Goal: Check status

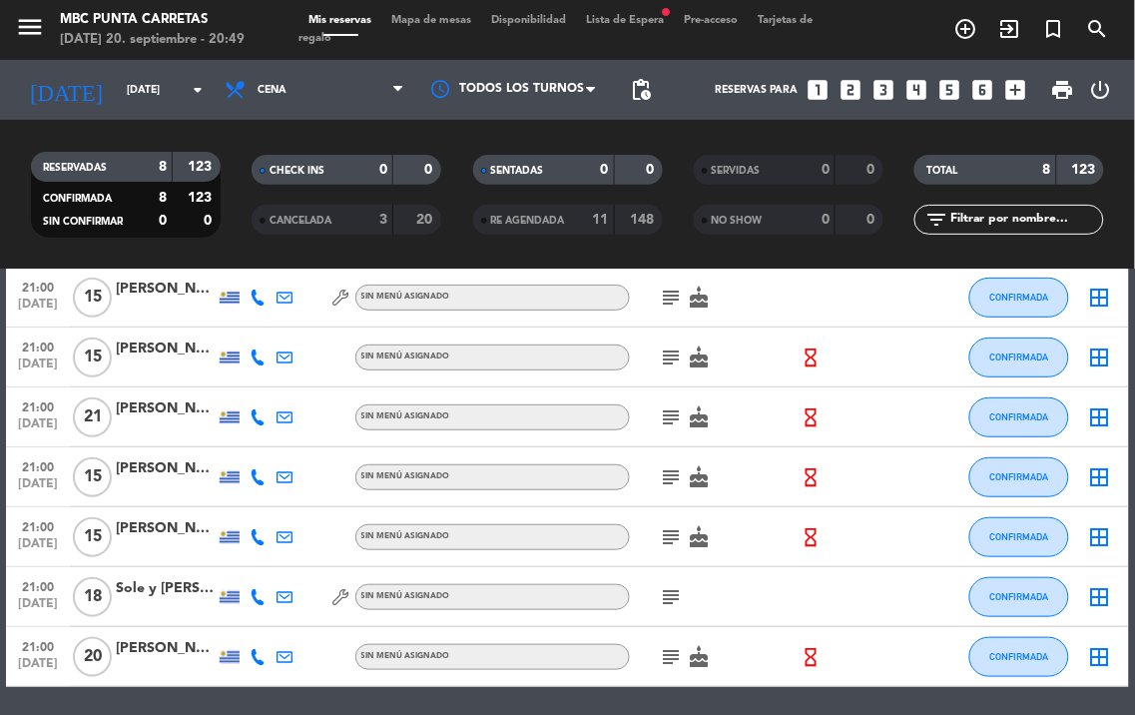
scroll to position [222, 0]
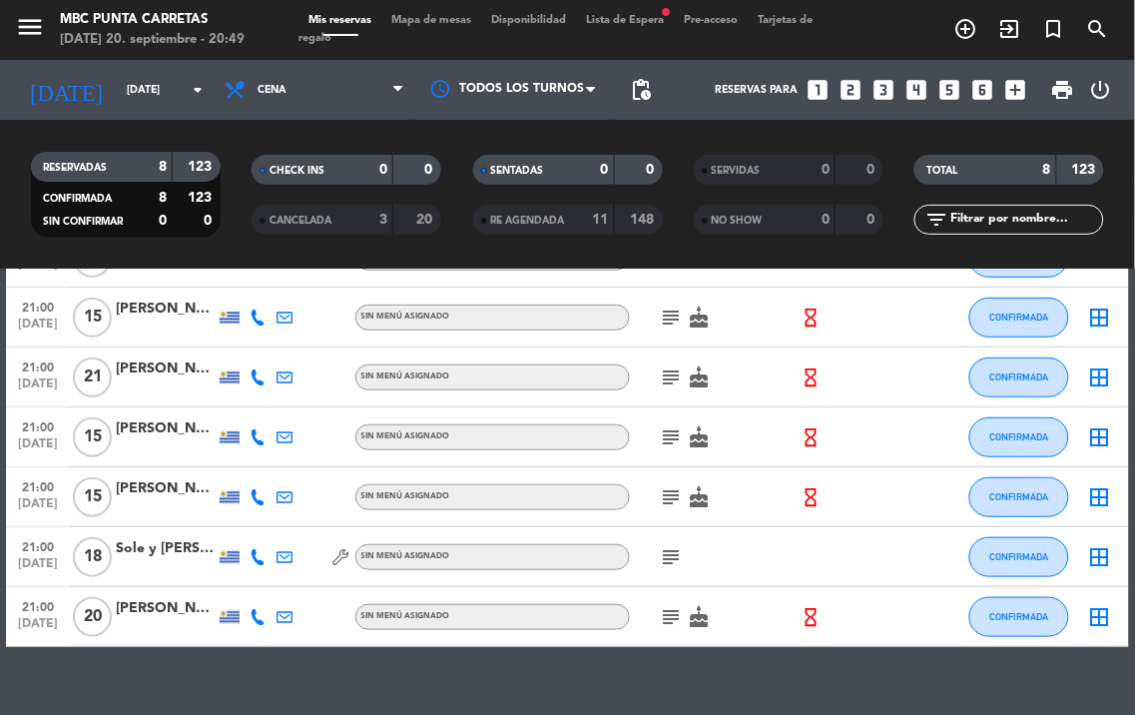
click at [672, 427] on icon "subject" at bounding box center [672, 437] width 24 height 24
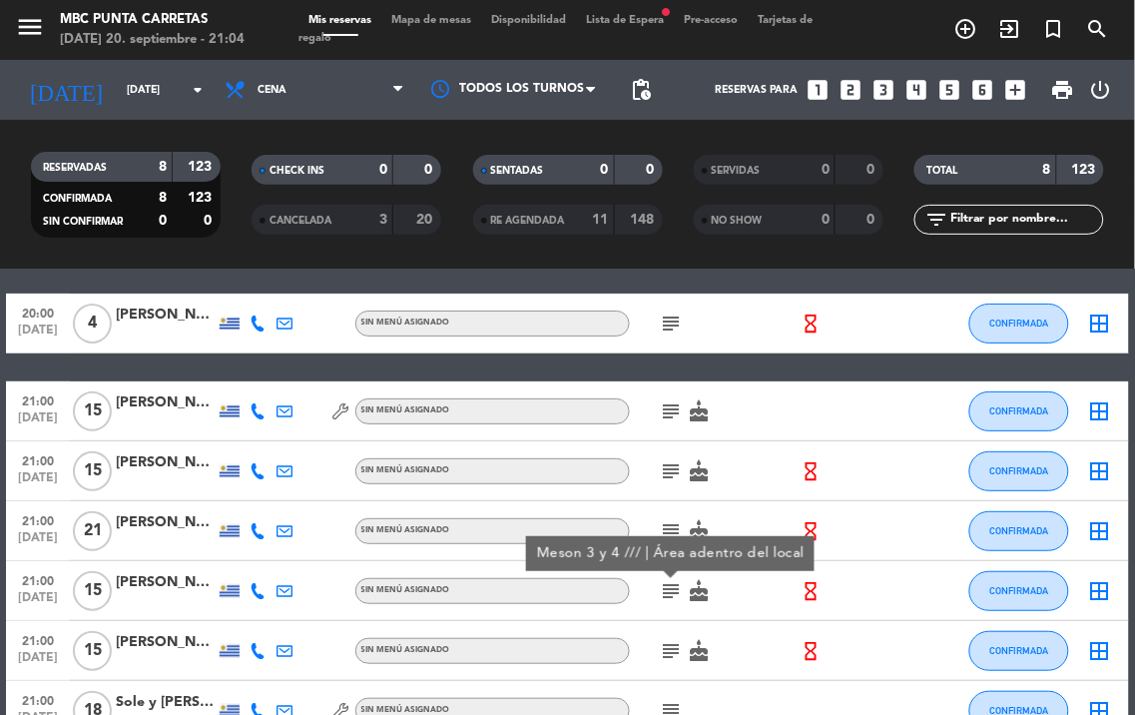
scroll to position [0, 0]
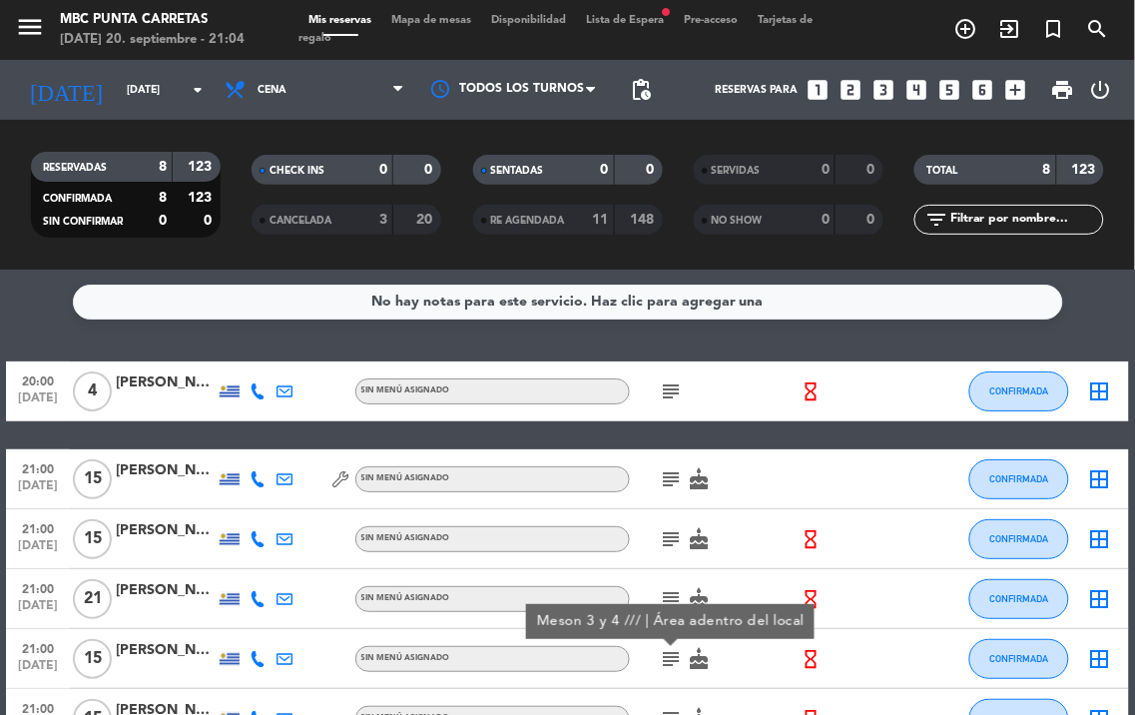
click at [666, 472] on icon "subject" at bounding box center [672, 479] width 24 height 24
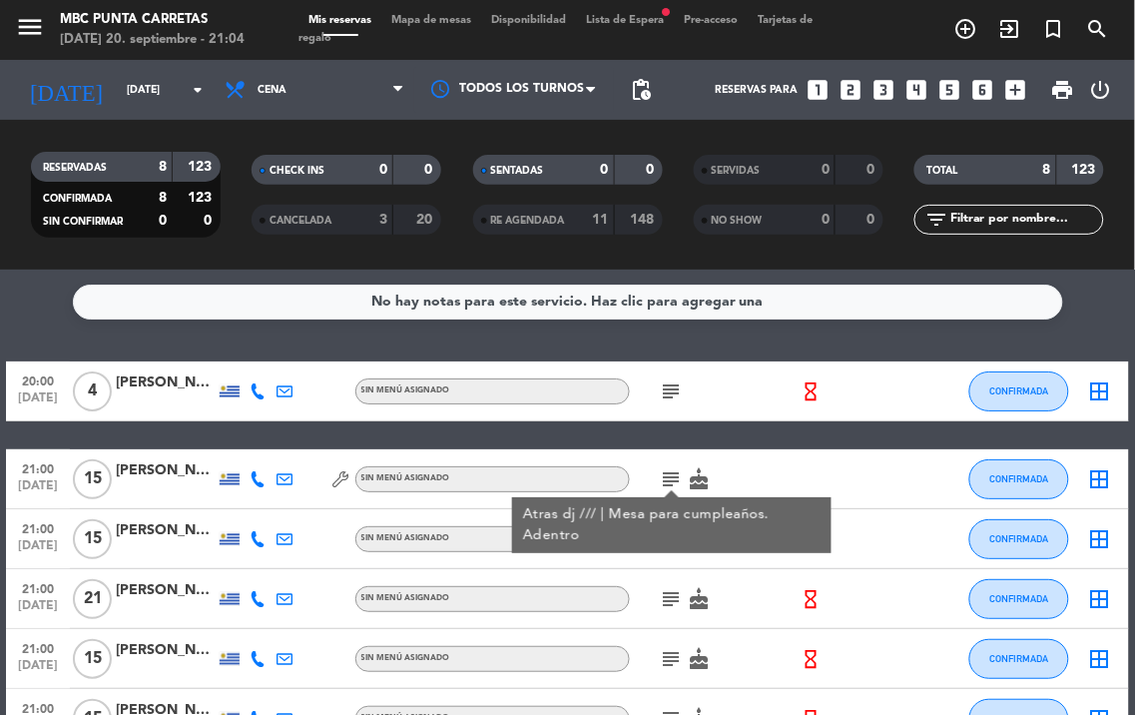
click at [675, 597] on icon "subject" at bounding box center [672, 599] width 24 height 24
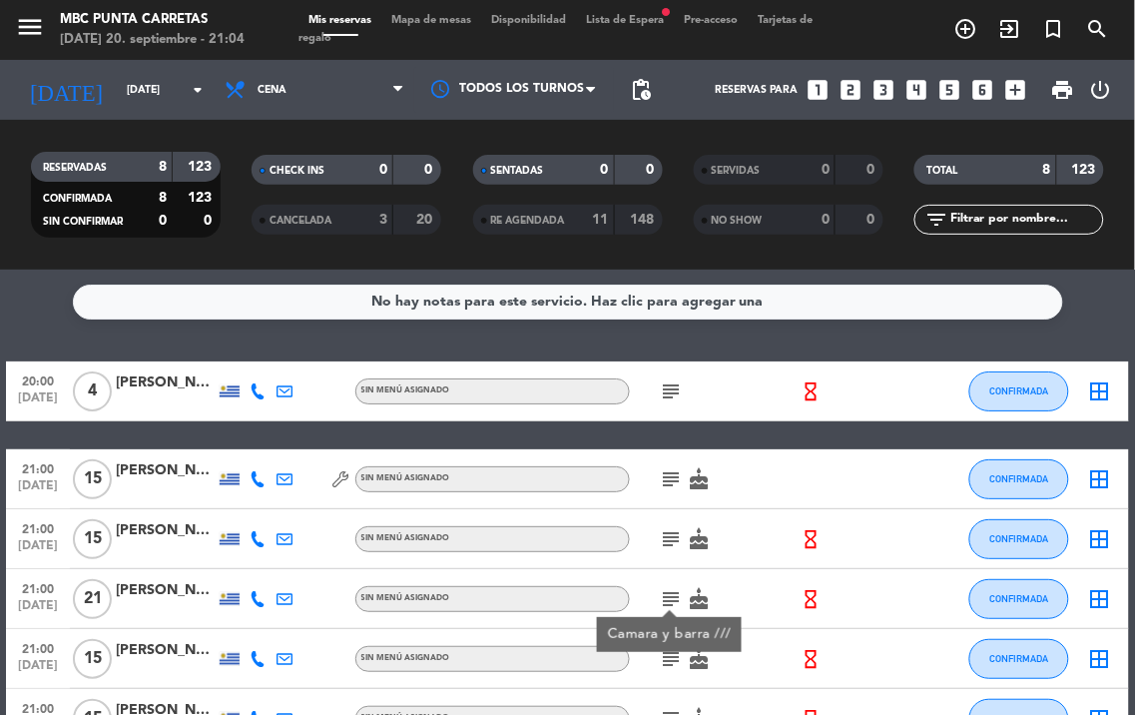
click at [138, 606] on div at bounding box center [166, 610] width 100 height 16
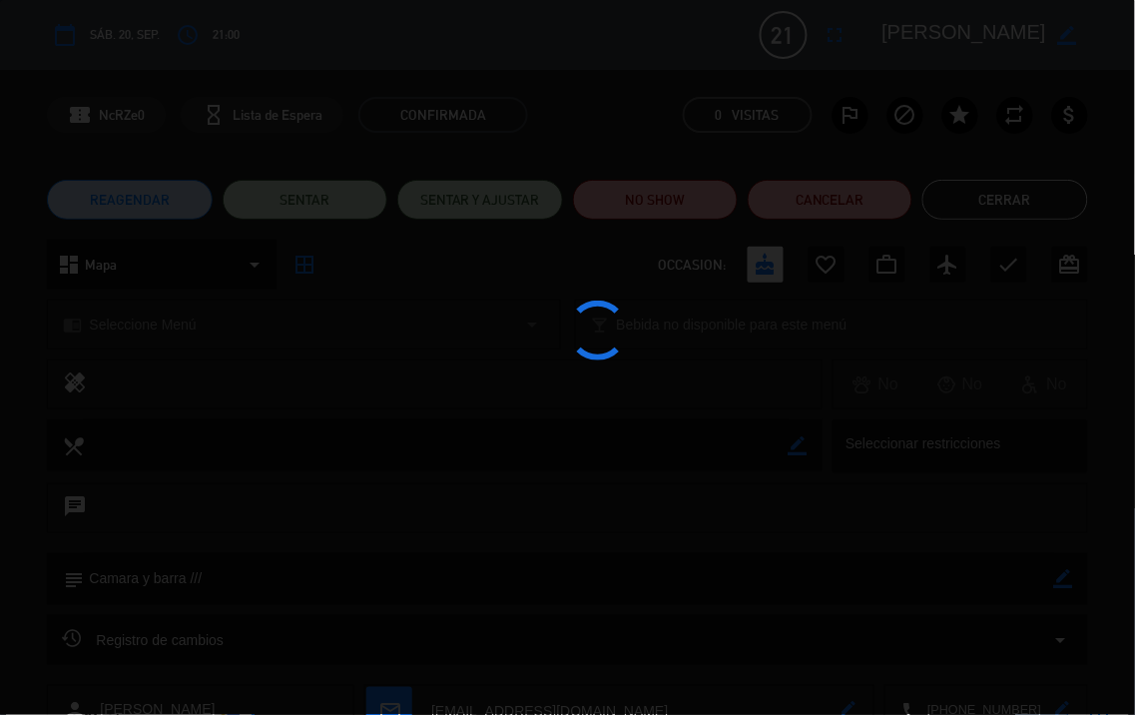
click at [182, 594] on div at bounding box center [567, 357] width 1135 height 715
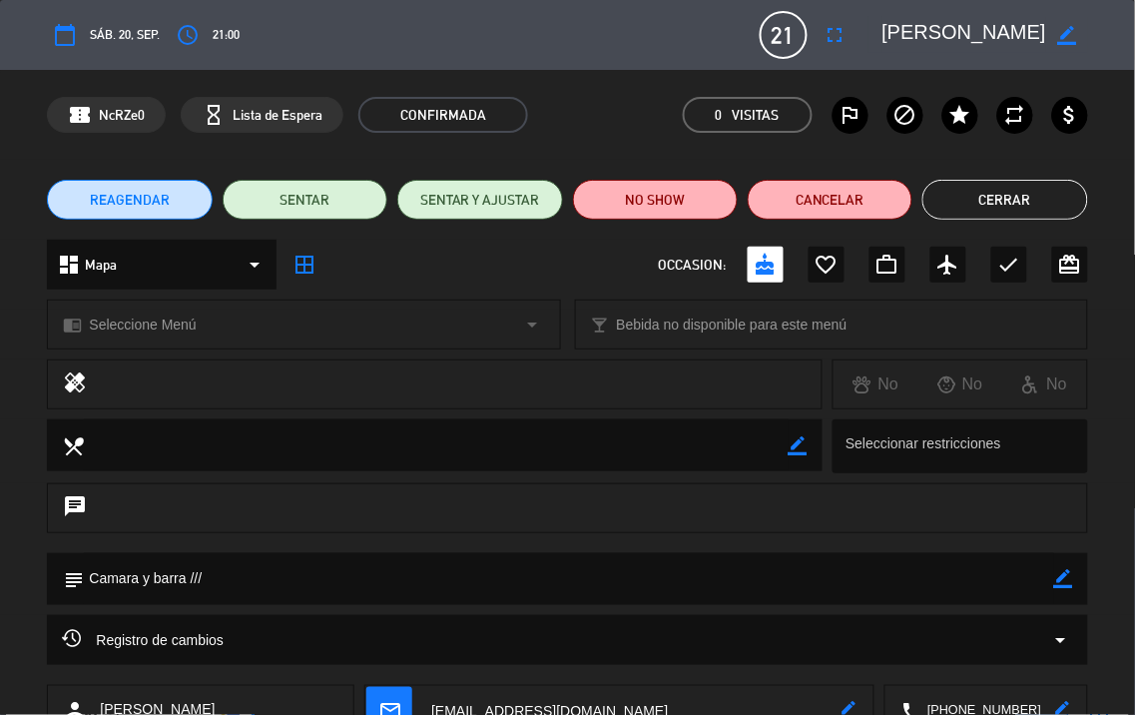
click at [1043, 22] on textarea at bounding box center [965, 35] width 165 height 36
click at [1077, 44] on icon "border_color" at bounding box center [1068, 35] width 19 height 19
click at [1026, 36] on textarea at bounding box center [965, 35] width 165 height 36
click at [1021, 203] on button "Cerrar" at bounding box center [1005, 200] width 165 height 40
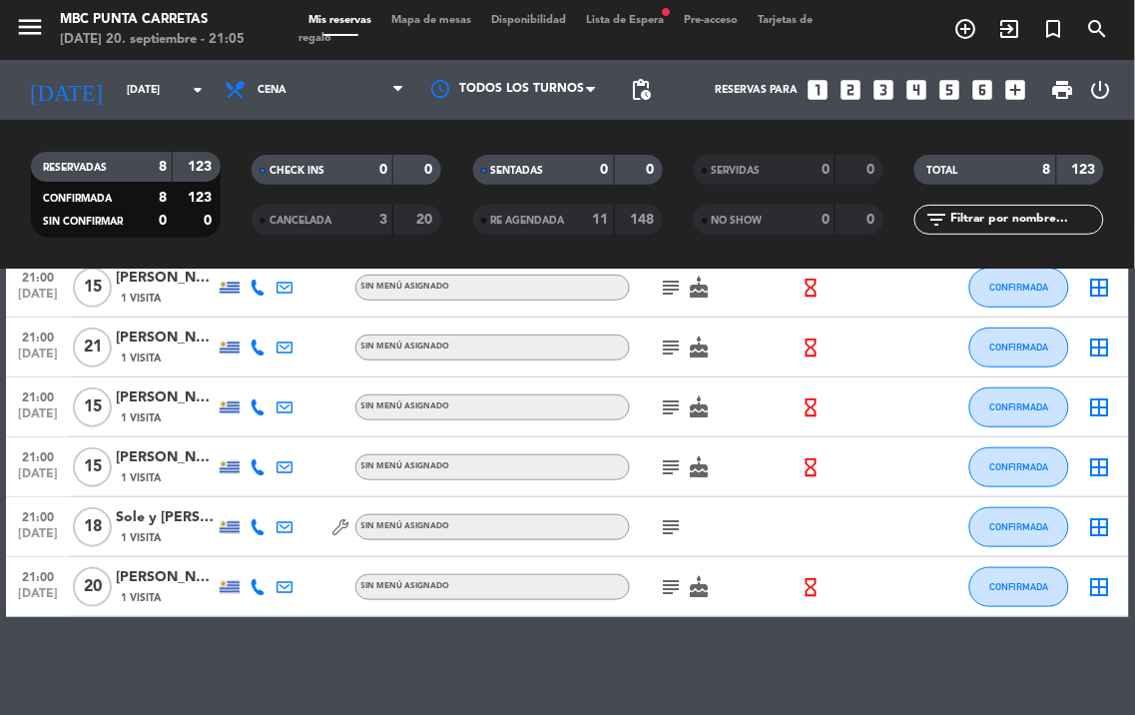
scroll to position [253, 0]
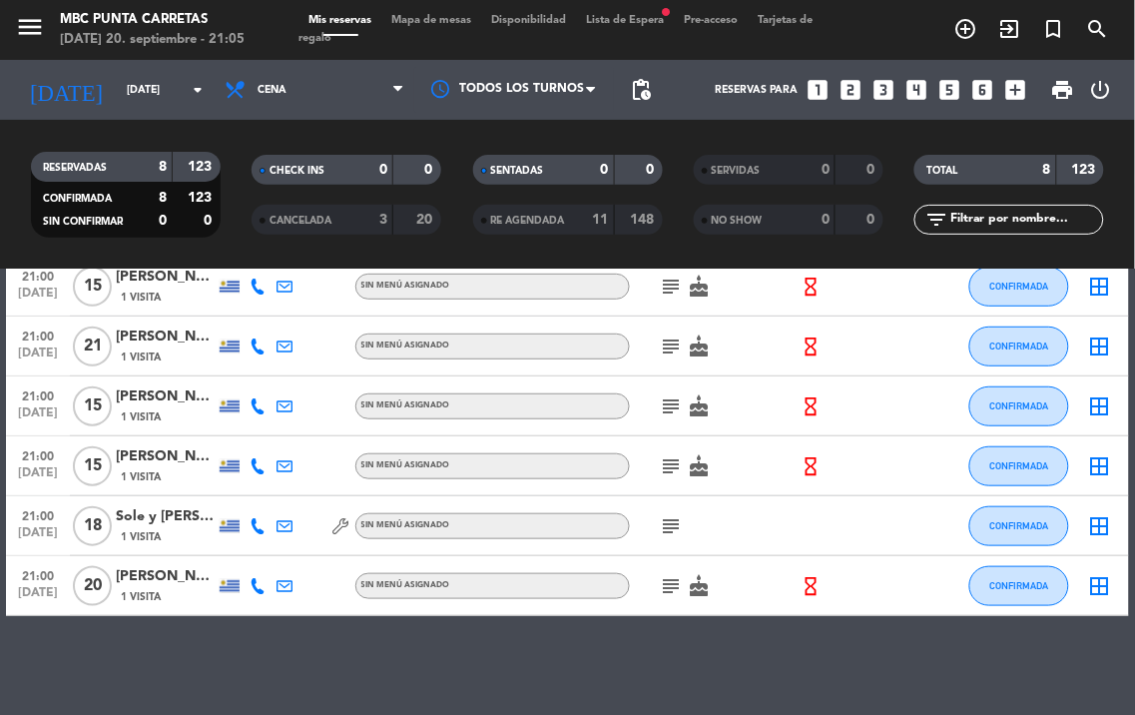
click at [670, 532] on icon "subject" at bounding box center [672, 526] width 24 height 24
click at [674, 582] on icon "subject" at bounding box center [672, 586] width 24 height 24
